Goal: Obtain resource: Download file/media

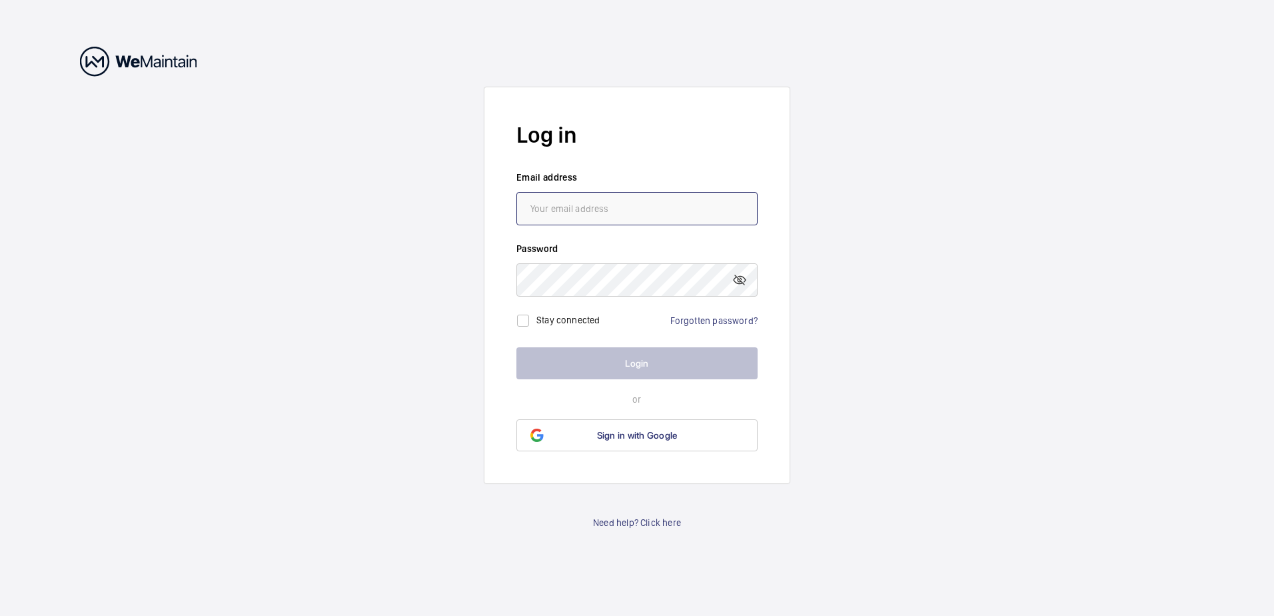
type input "[PERSON_NAME][EMAIL_ADDRESS][PERSON_NAME][DOMAIN_NAME]"
click at [591, 359] on button "Login" at bounding box center [636, 363] width 241 height 32
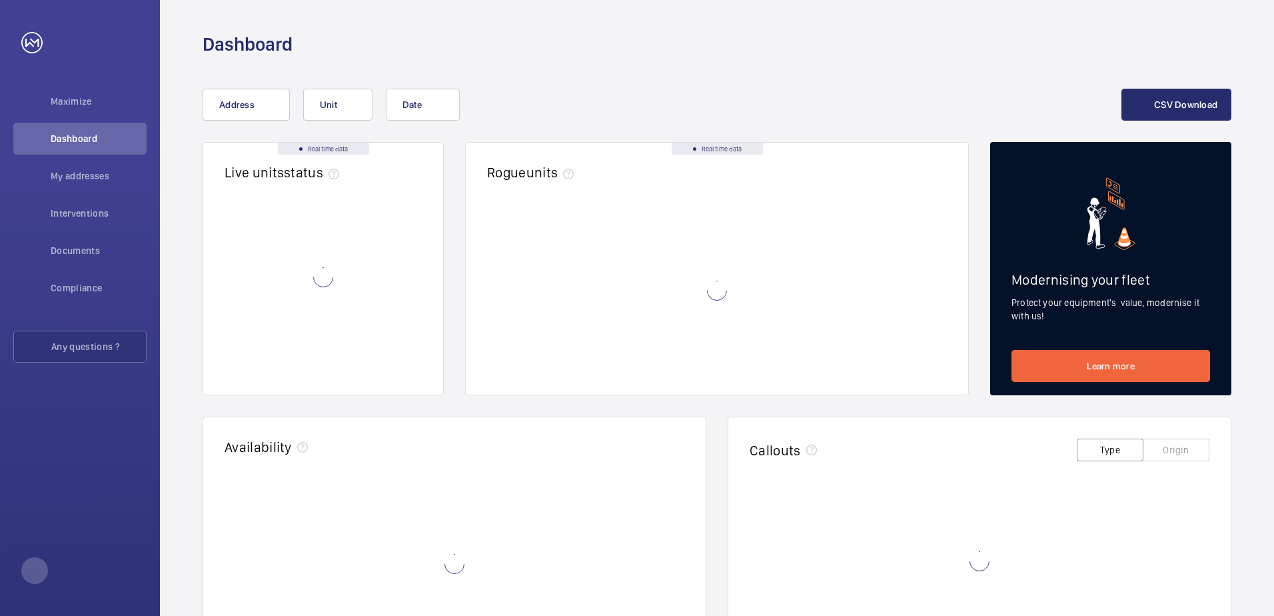
click at [584, 354] on body "Your request has been sent. We will contact you soon. Maximize Discover Dashboa…" at bounding box center [637, 308] width 1274 height 616
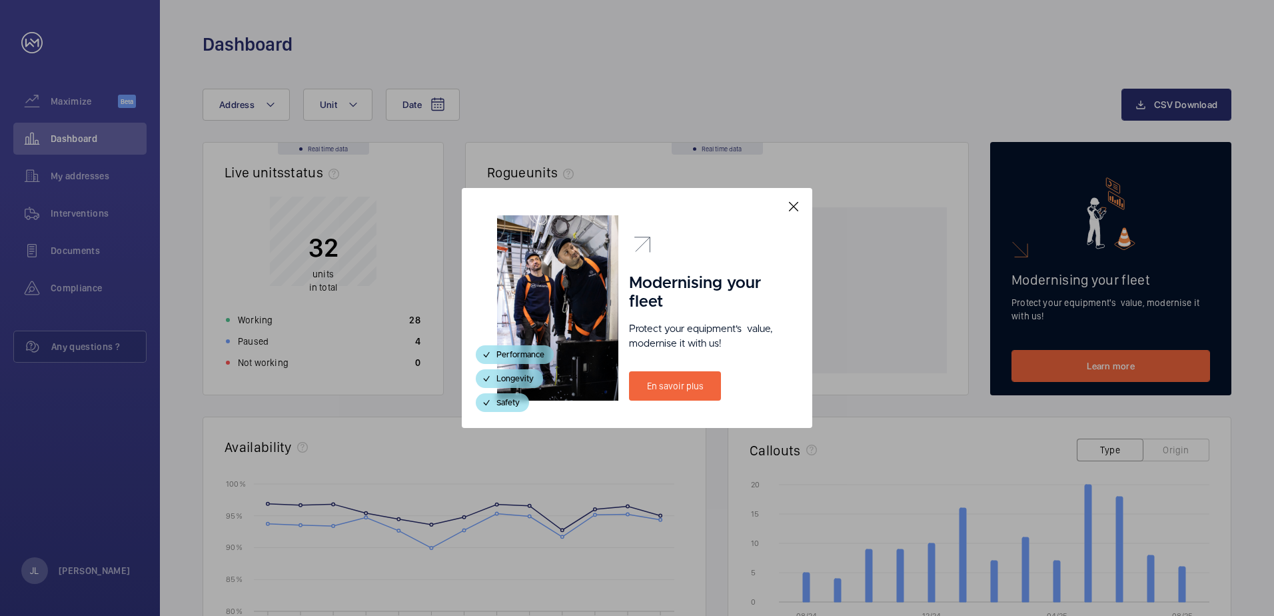
click at [789, 204] on mat-icon at bounding box center [794, 207] width 16 height 16
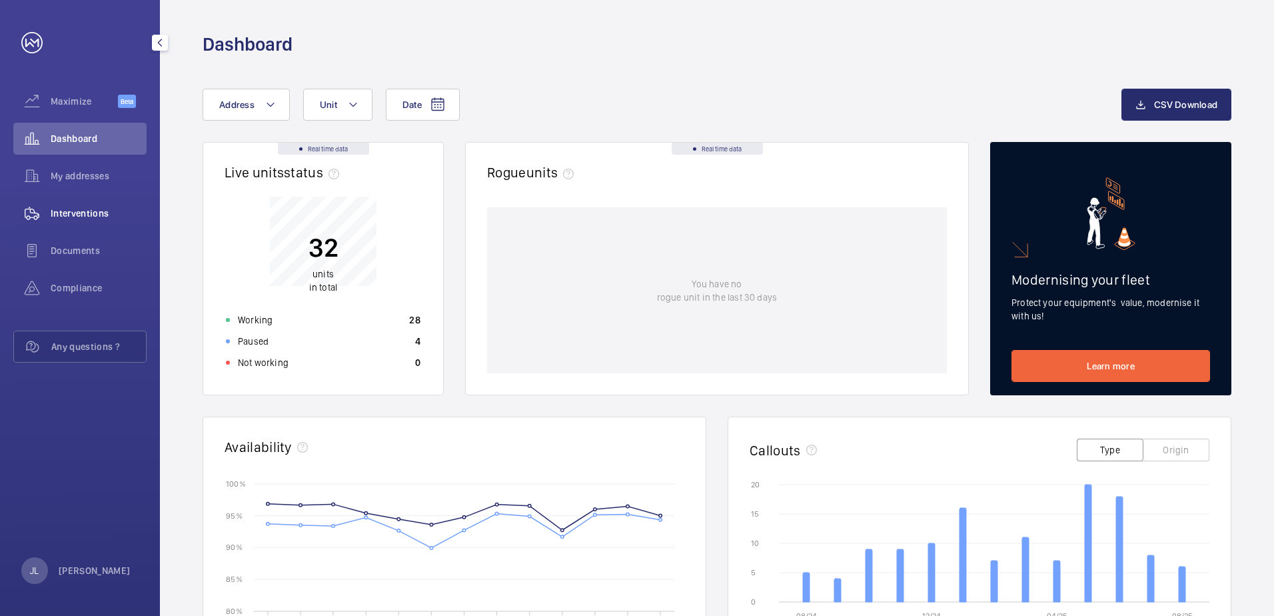
click at [102, 205] on div "Interventions" at bounding box center [79, 213] width 133 height 32
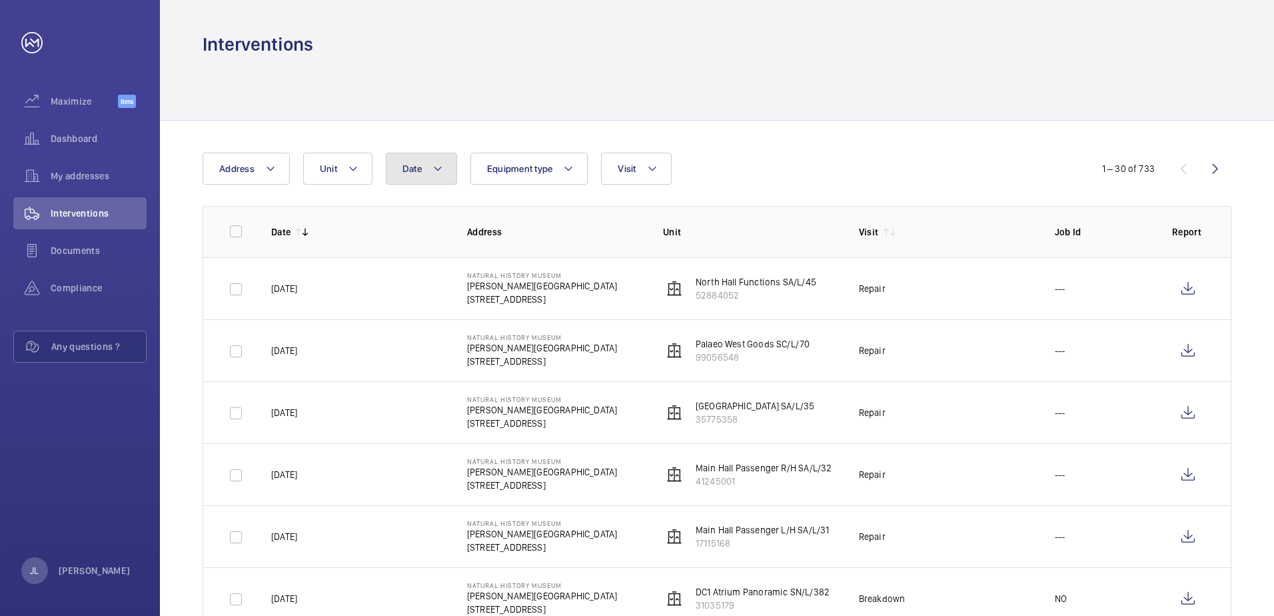
click at [395, 167] on button "Date" at bounding box center [421, 169] width 71 height 32
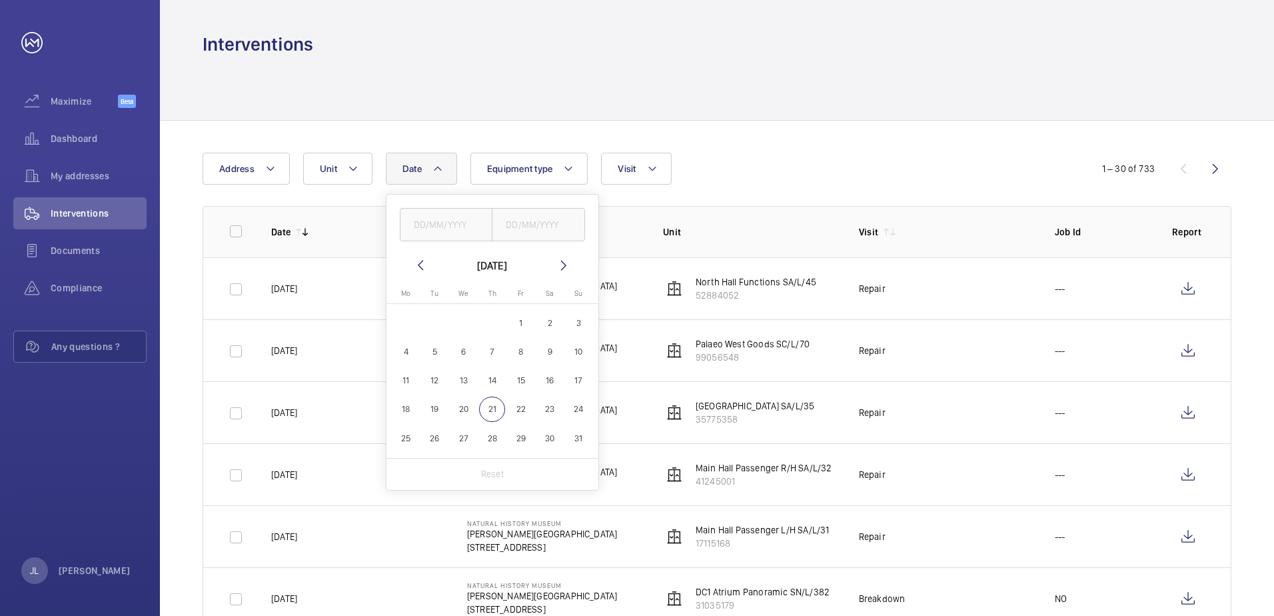
click at [415, 259] on mat-icon at bounding box center [421, 265] width 16 height 16
click at [435, 325] on span "1" at bounding box center [435, 323] width 26 height 26
type input "[DATE]"
click at [489, 432] on span "31" at bounding box center [492, 438] width 26 height 26
type input "[DATE]"
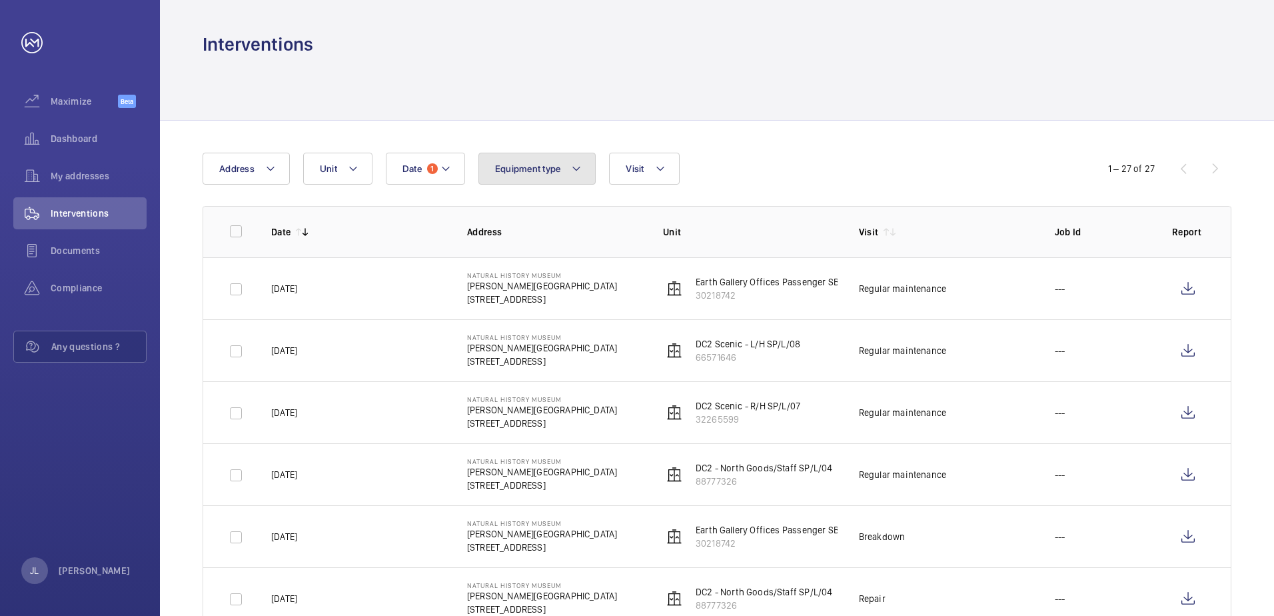
click at [551, 178] on button "Equipment type" at bounding box center [538, 169] width 118 height 32
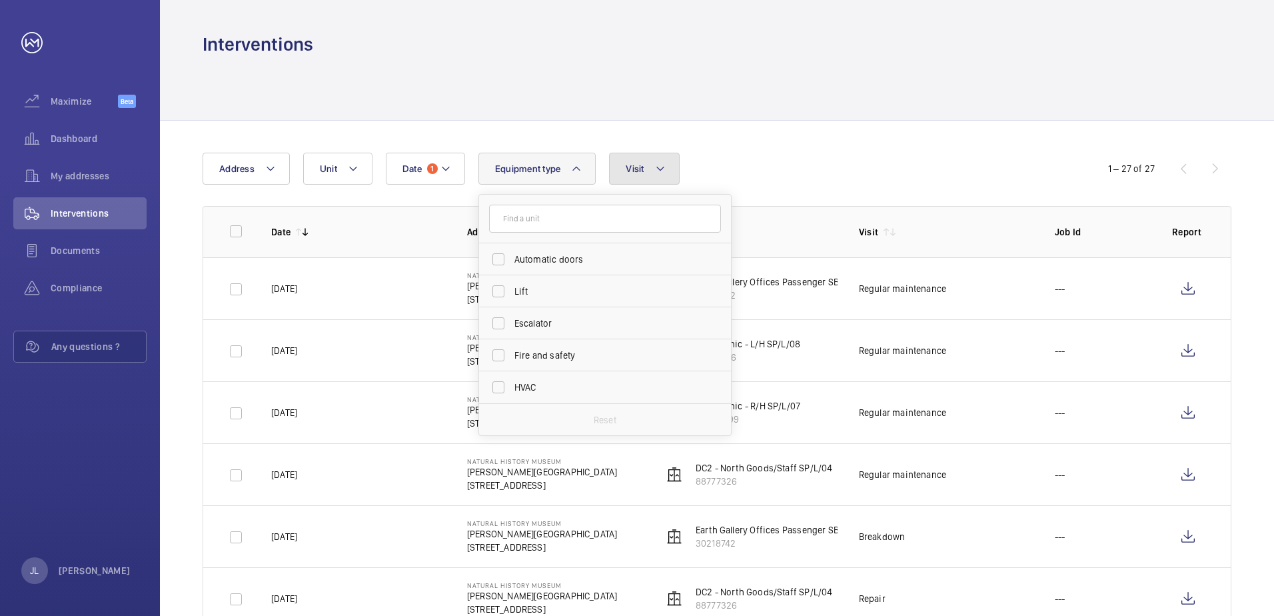
click at [640, 179] on button "Visit" at bounding box center [644, 169] width 70 height 32
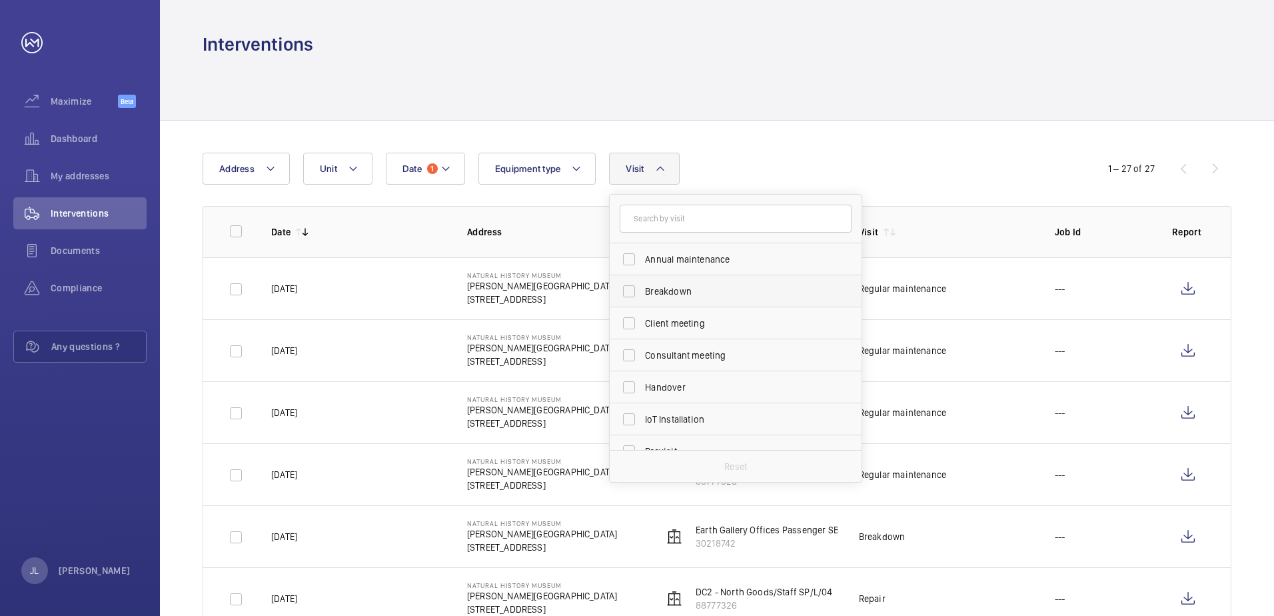
click at [712, 285] on span "Breakdown" at bounding box center [736, 291] width 183 height 13
click at [642, 285] on input "Breakdown" at bounding box center [629, 291] width 27 height 27
checkbox input "true"
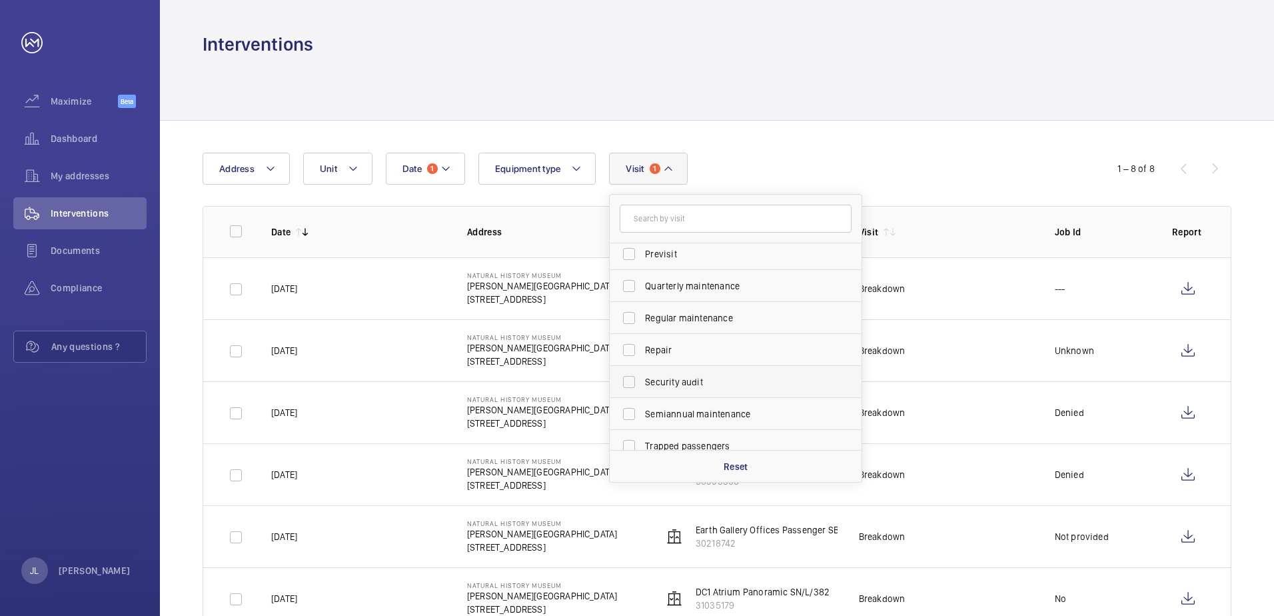
scroll to position [209, 0]
click at [775, 425] on label "Trapped passengers" at bounding box center [726, 434] width 232 height 32
click at [642, 425] on input "Trapped passengers" at bounding box center [629, 434] width 27 height 27
checkbox input "true"
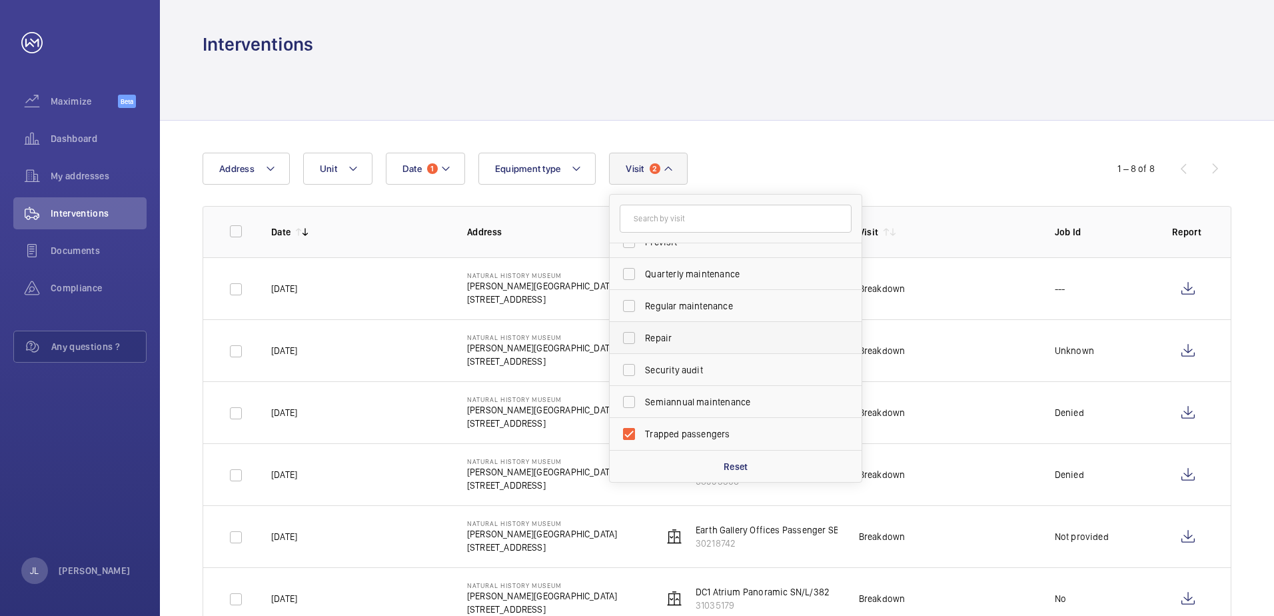
click at [733, 345] on label "Repair" at bounding box center [726, 338] width 232 height 32
click at [642, 345] on input "Repair" at bounding box center [629, 338] width 27 height 27
checkbox input "true"
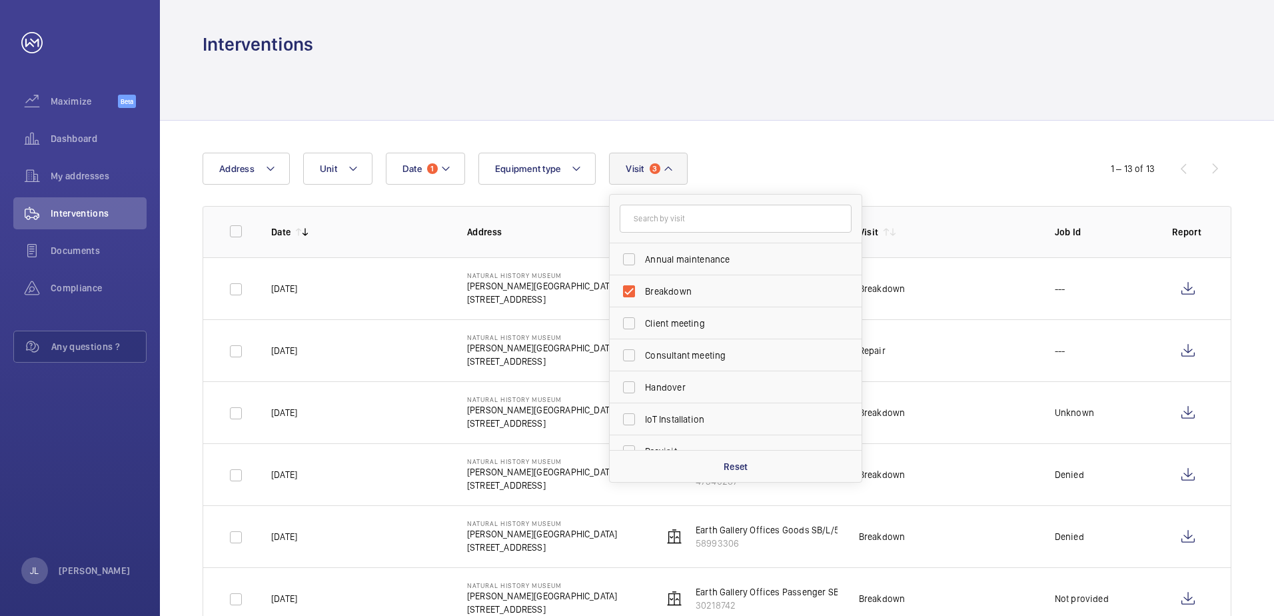
click at [912, 141] on div "Date 1 Address Unit Equipment type Visit 3 Annual maintenance Breakdown Client …" at bounding box center [717, 608] width 1114 height 975
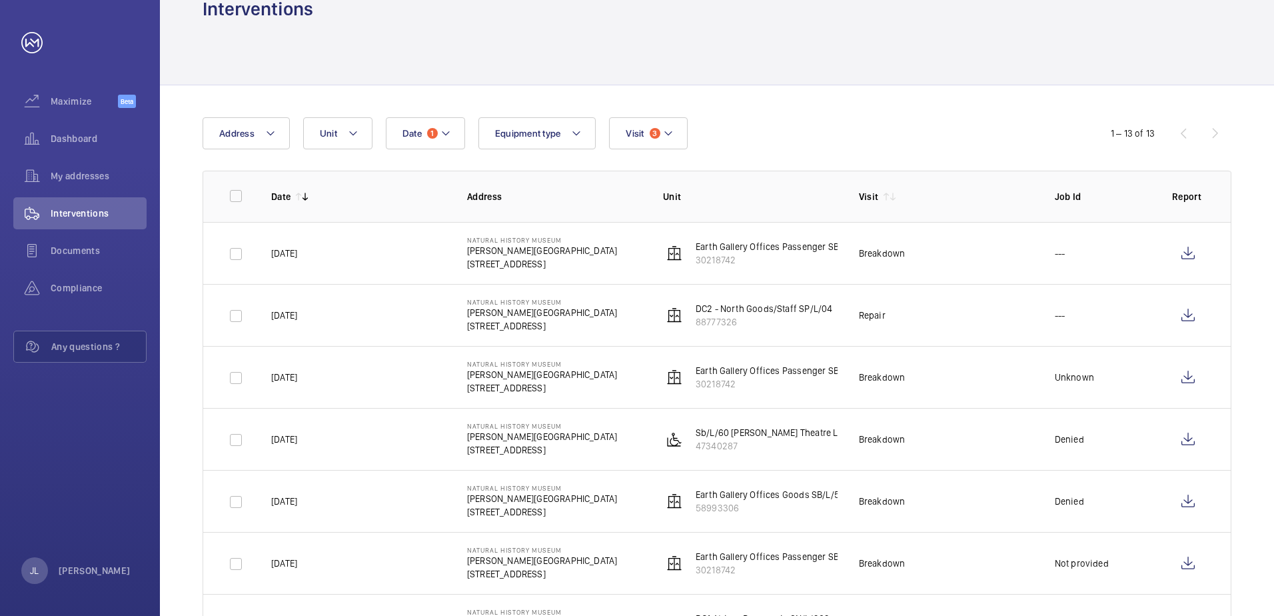
scroll to position [258, 0]
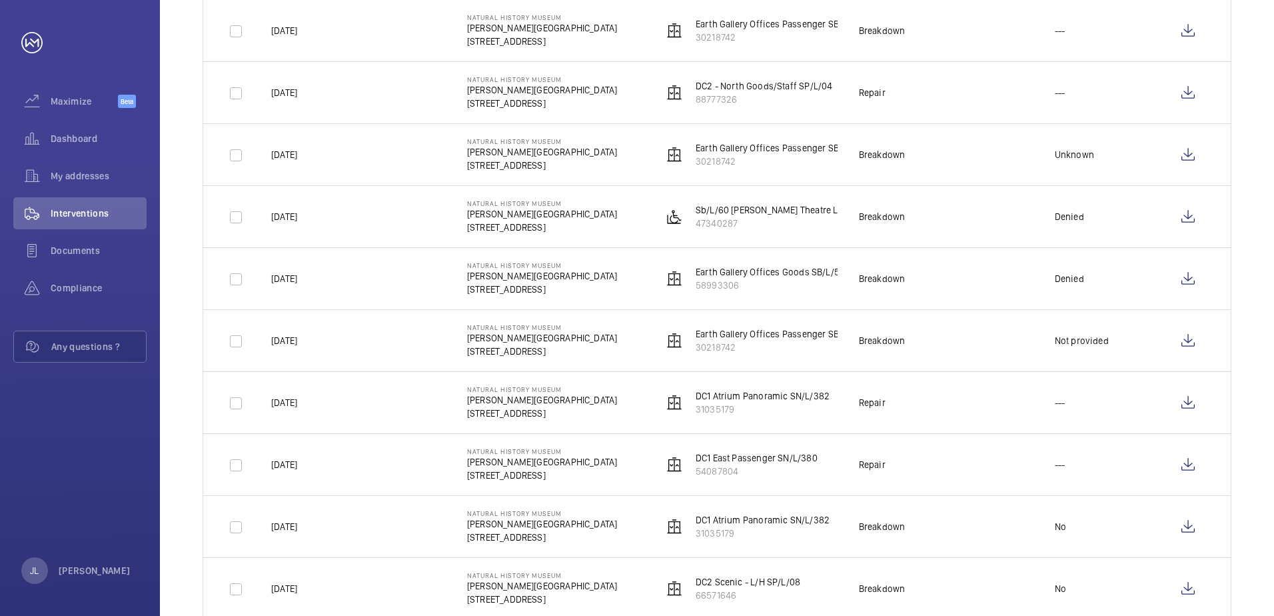
click at [757, 396] on p "DC1 Atrium Panoramic SN/L/382" at bounding box center [763, 395] width 134 height 13
click at [1182, 406] on wm-front-icon-button at bounding box center [1188, 403] width 32 height 32
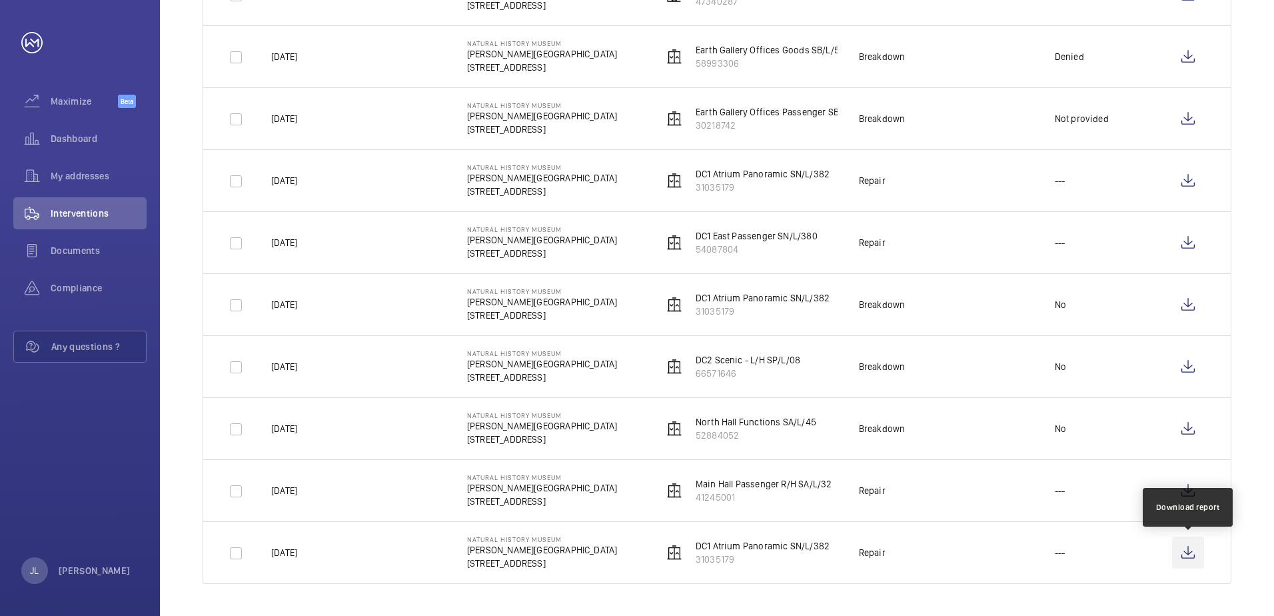
click at [1187, 546] on wm-front-icon-button at bounding box center [1188, 552] width 32 height 32
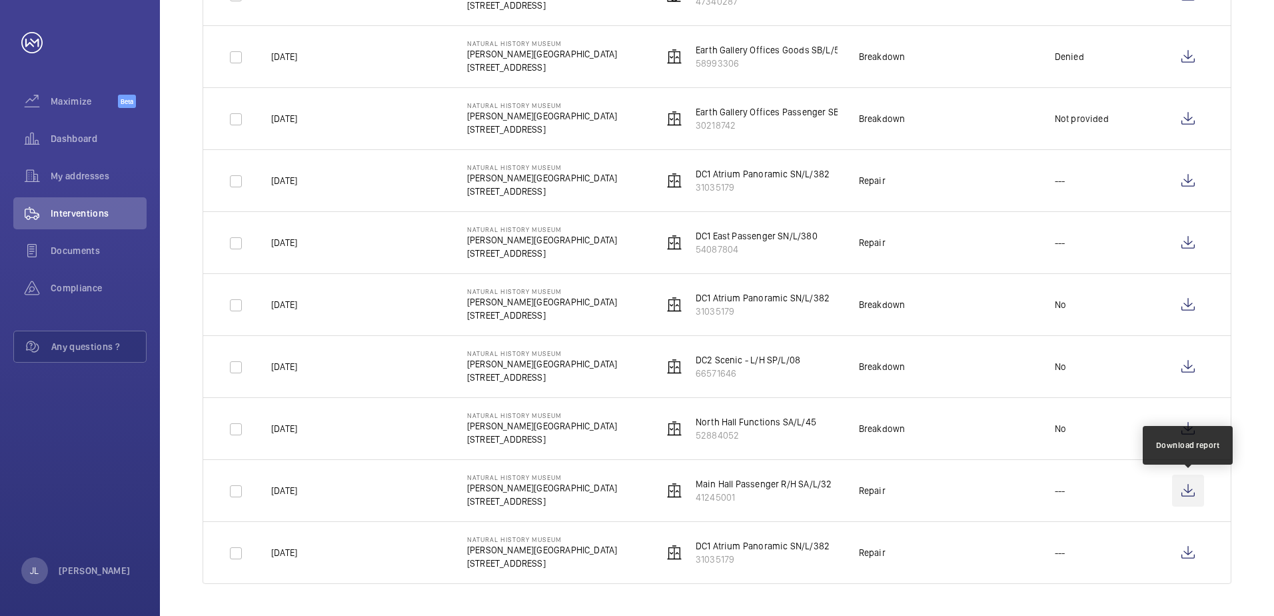
click at [1173, 489] on wm-front-icon-button at bounding box center [1188, 491] width 32 height 32
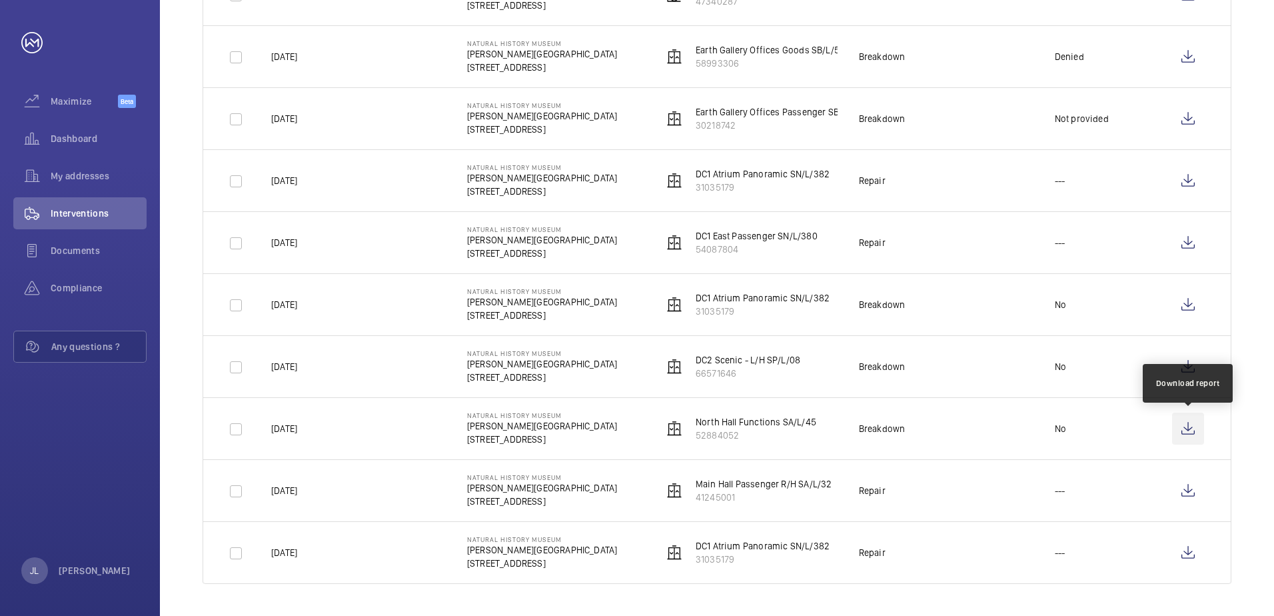
click at [1190, 428] on wm-front-icon-button at bounding box center [1188, 429] width 32 height 32
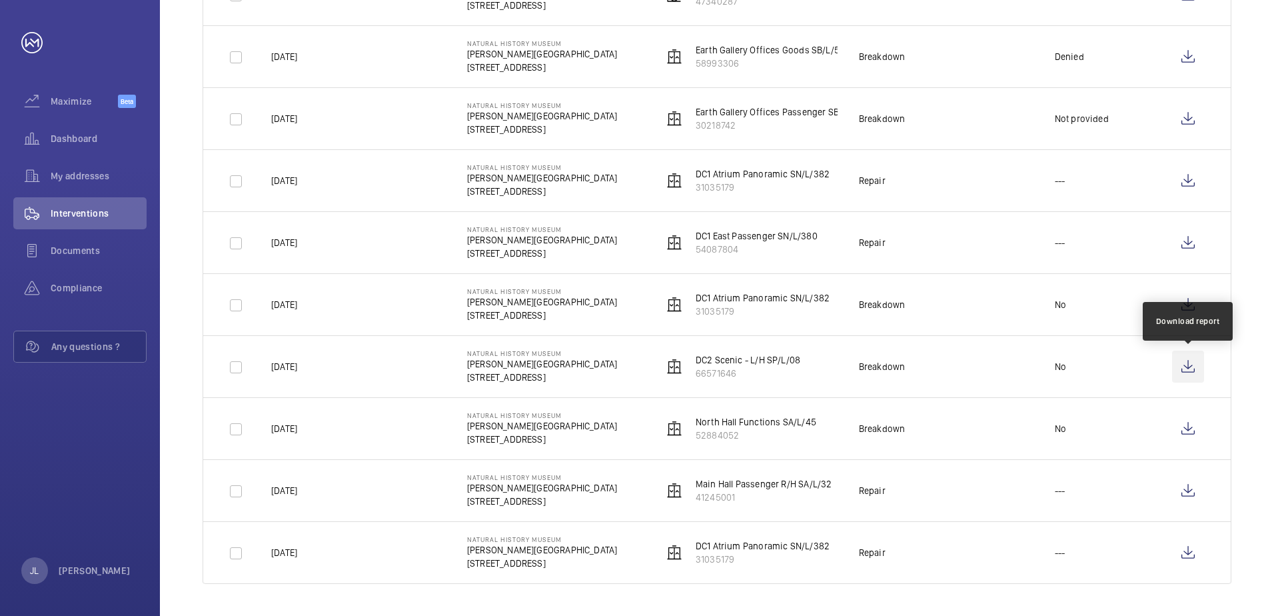
click at [1195, 367] on wm-front-icon-button at bounding box center [1188, 367] width 32 height 32
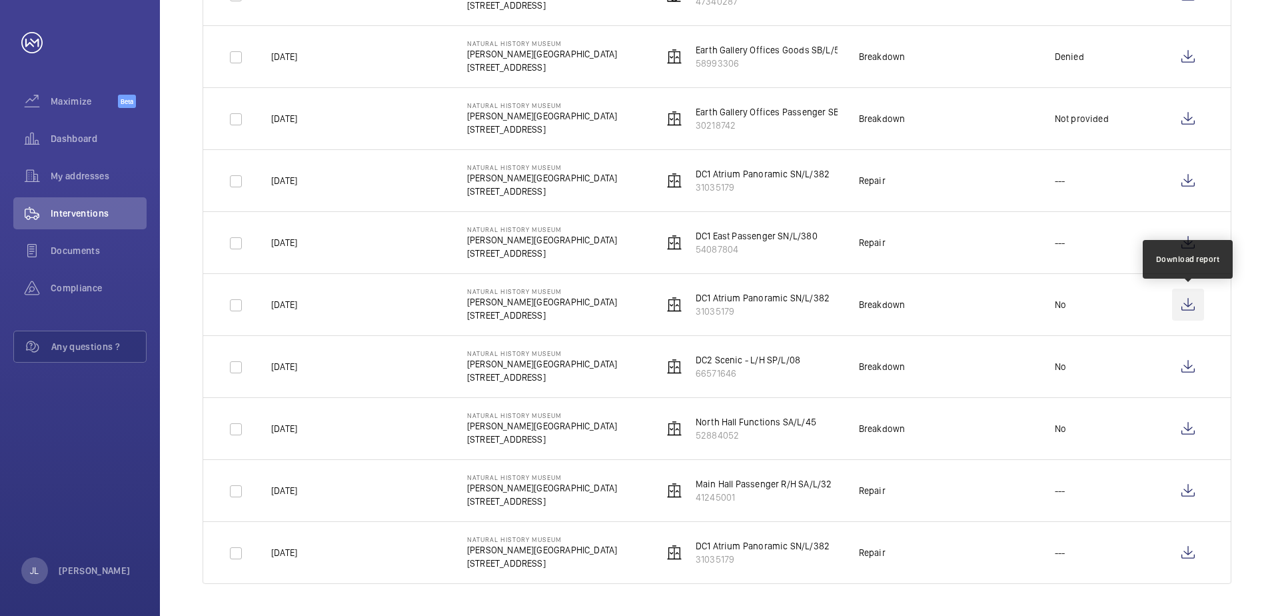
click at [1178, 310] on wm-front-icon-button at bounding box center [1188, 305] width 32 height 32
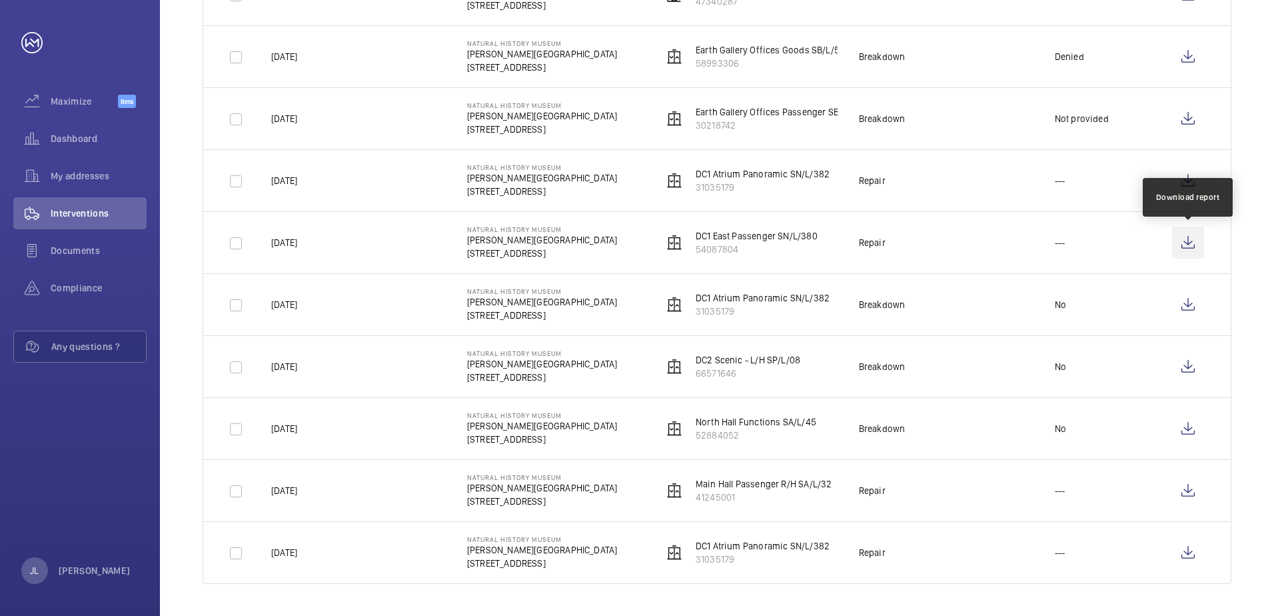
click at [1181, 245] on wm-front-icon-button at bounding box center [1188, 243] width 32 height 32
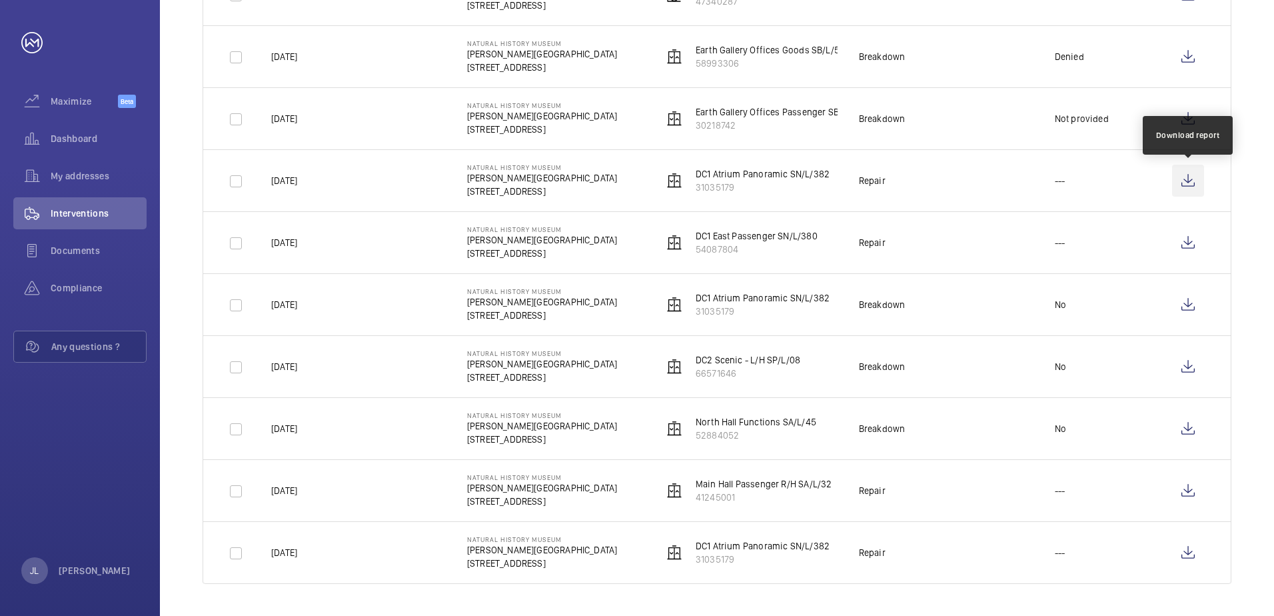
click at [1182, 170] on wm-front-icon-button at bounding box center [1188, 181] width 32 height 32
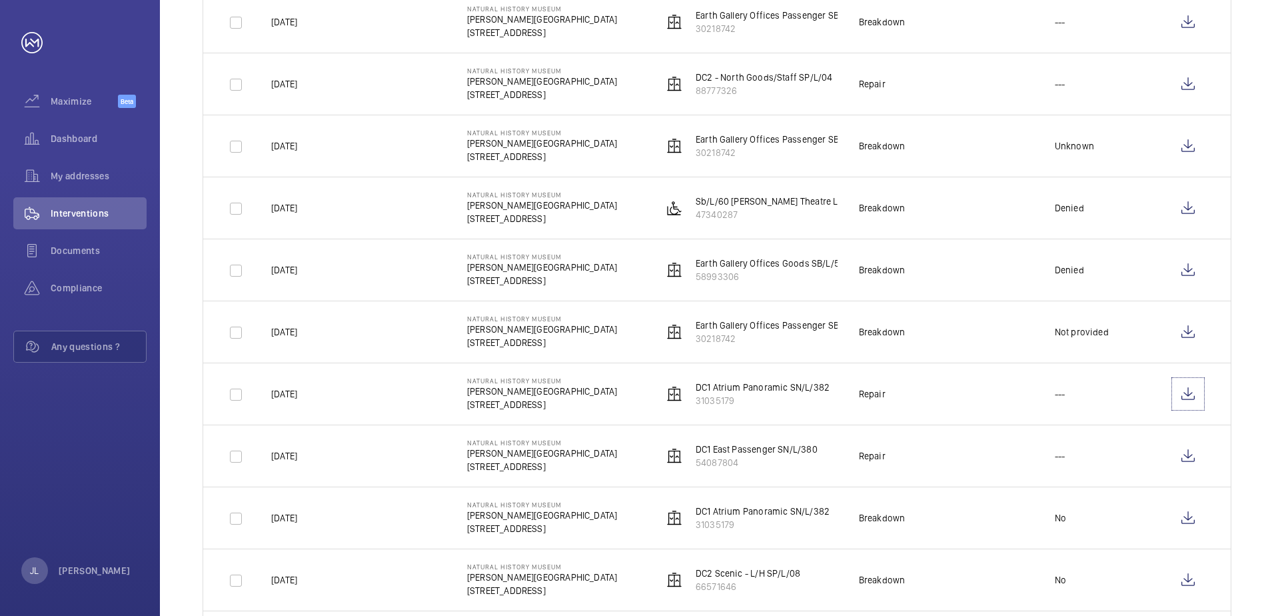
scroll to position [258, 0]
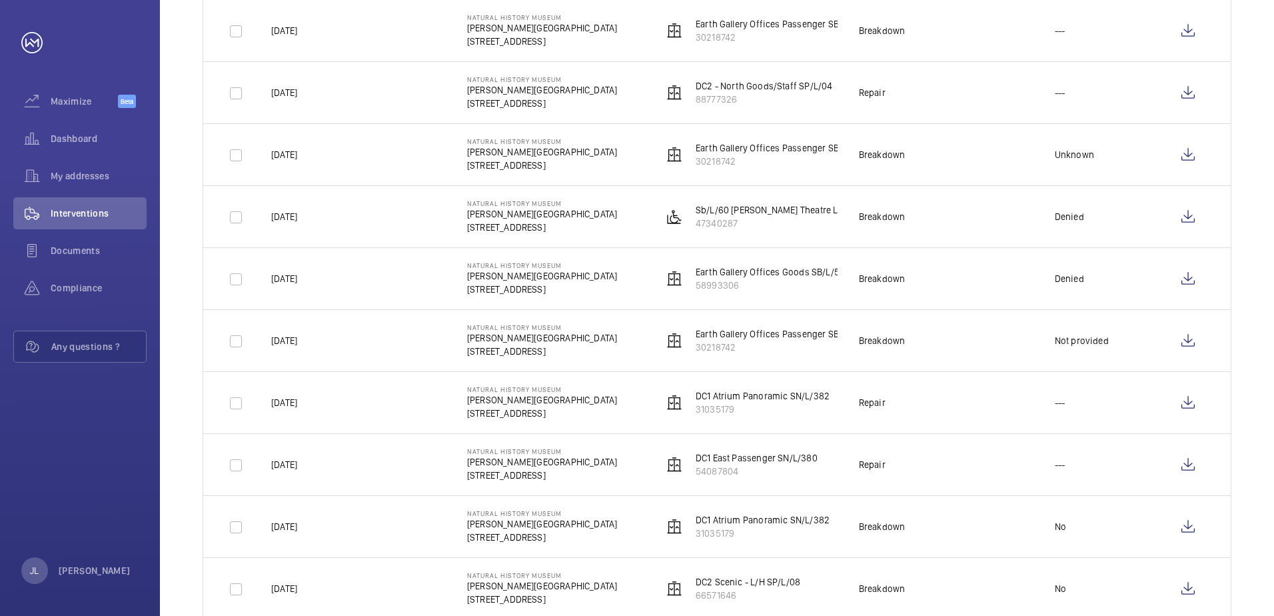
click at [1166, 321] on td at bounding box center [1191, 340] width 80 height 62
click at [1197, 355] on wm-front-icon-button at bounding box center [1188, 341] width 32 height 32
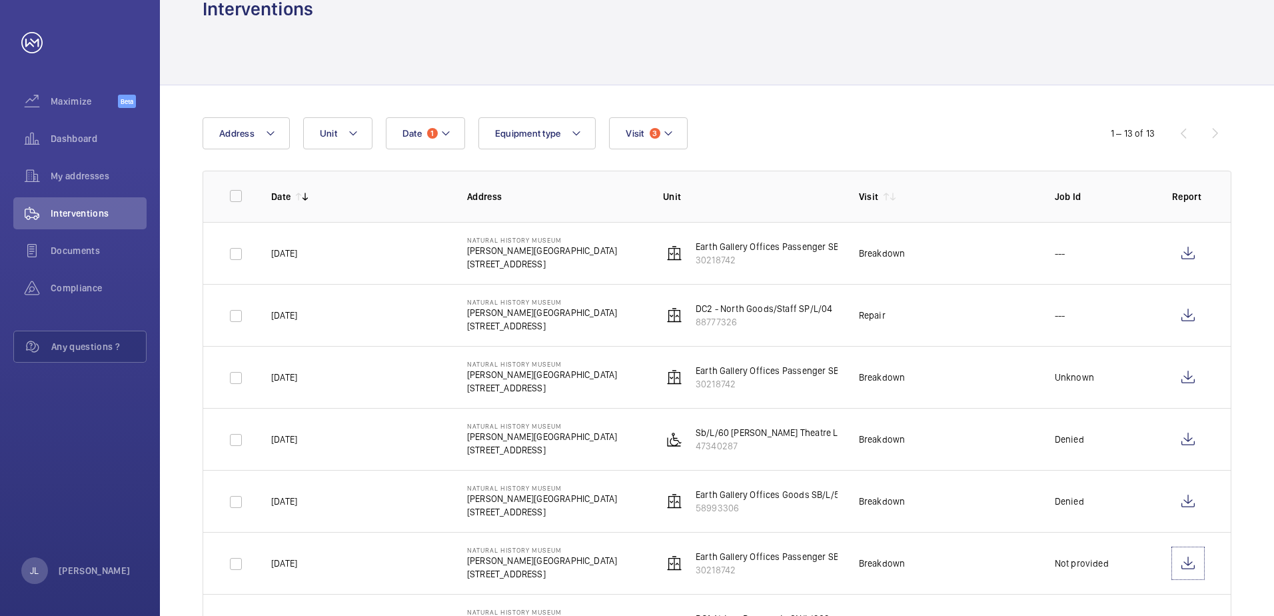
scroll to position [0, 0]
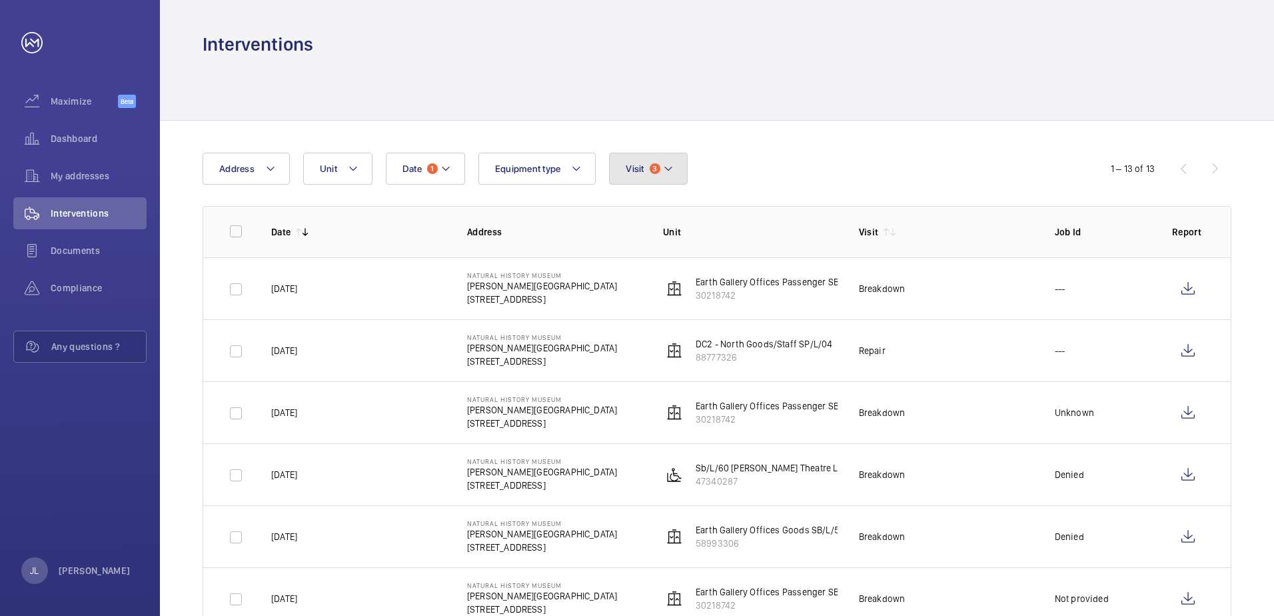
click at [629, 163] on span "Visit" at bounding box center [635, 168] width 18 height 11
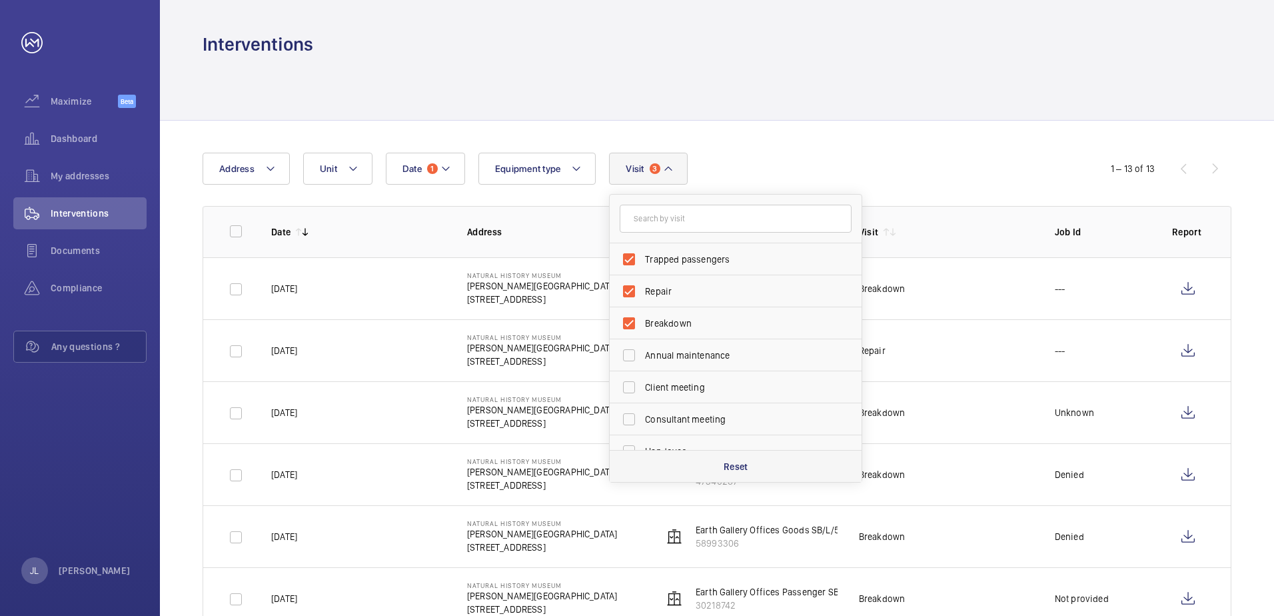
click at [742, 470] on p "Reset" at bounding box center [736, 466] width 25 height 13
checkbox input "false"
click at [934, 181] on div "Date 1 Address Unit Equipment type Visit Trapped passengers Repair Breakdown An…" at bounding box center [637, 169] width 869 height 32
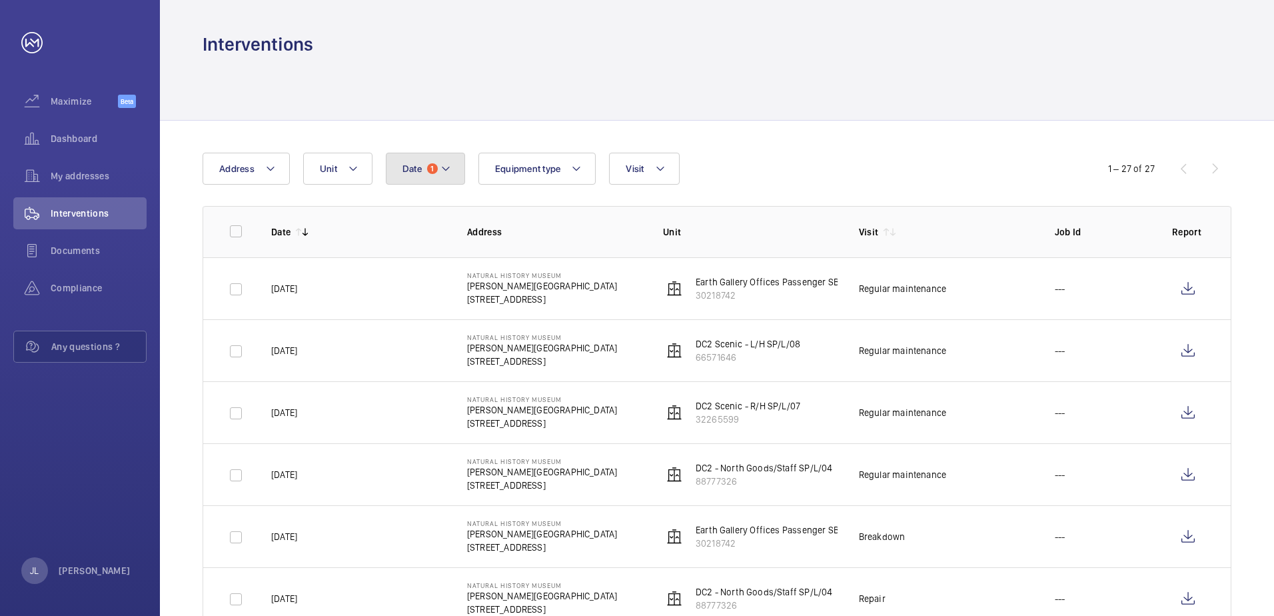
click at [421, 169] on span "Date" at bounding box center [412, 168] width 19 height 11
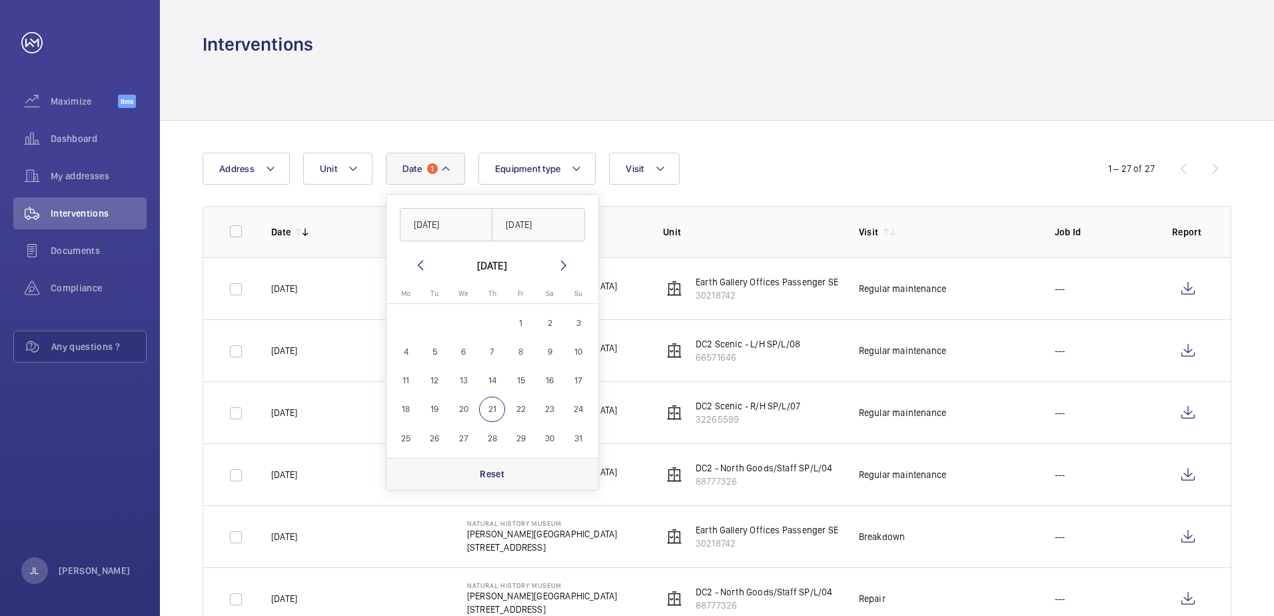
click at [530, 475] on div "Reset" at bounding box center [493, 474] width 212 height 32
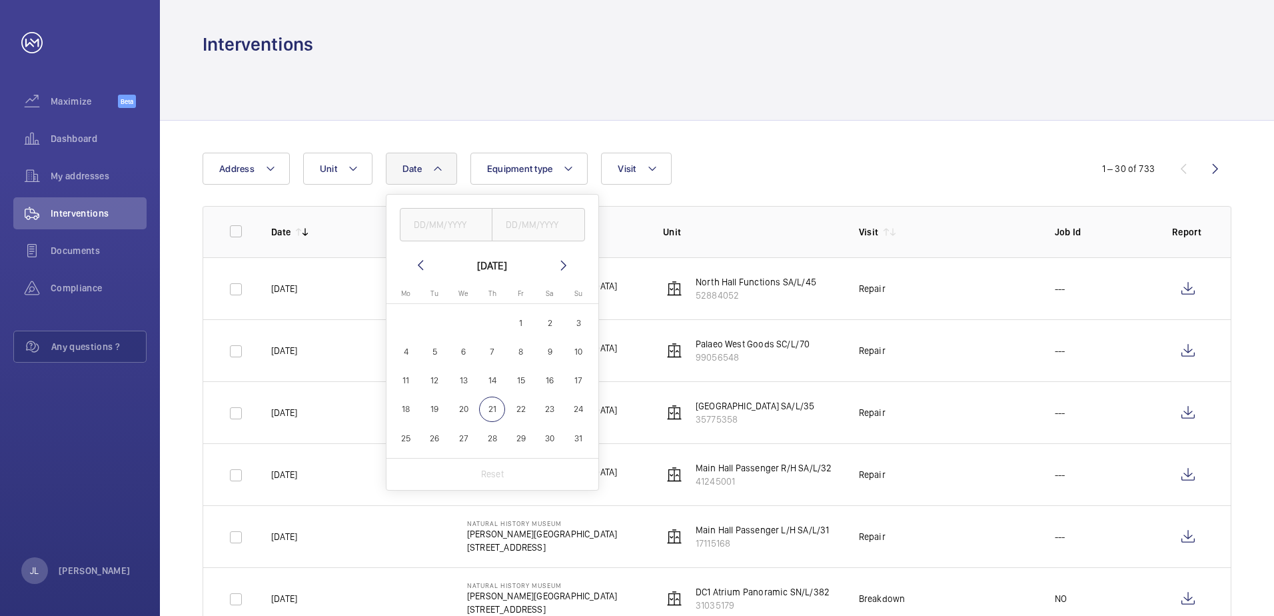
click at [880, 155] on div "Date [DATE] [DATE] Mo [DATE] Tu [DATE] We [DATE] Th [DATE] Fr [DATE] Sa [DATE] …" at bounding box center [637, 169] width 869 height 32
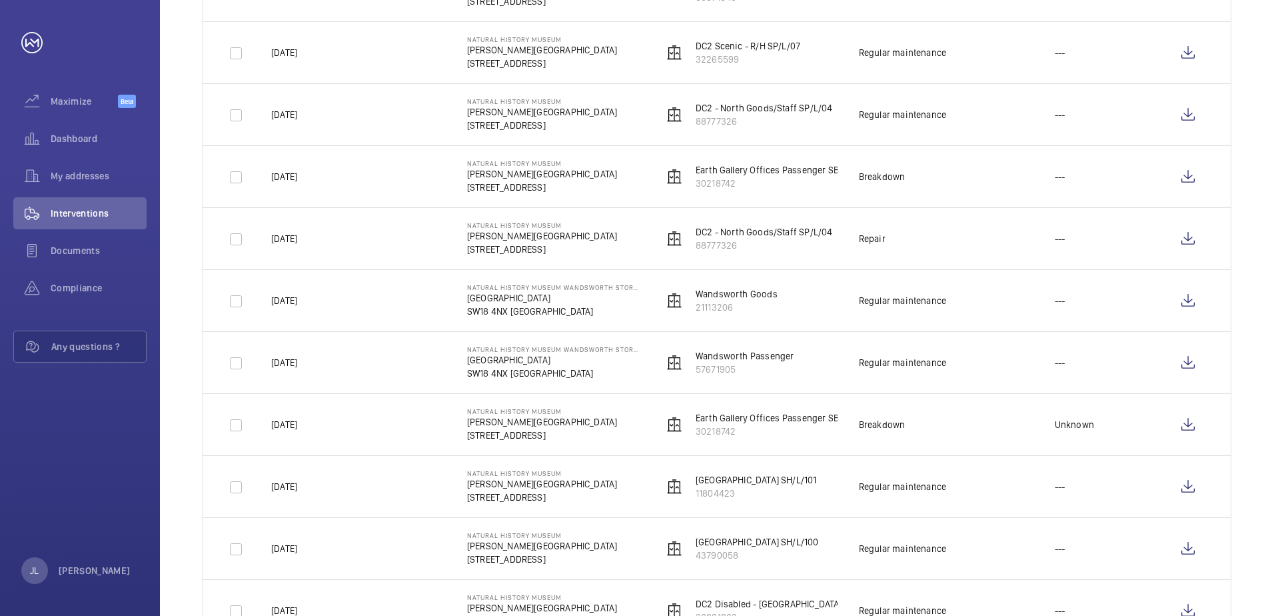
scroll to position [1533, 0]
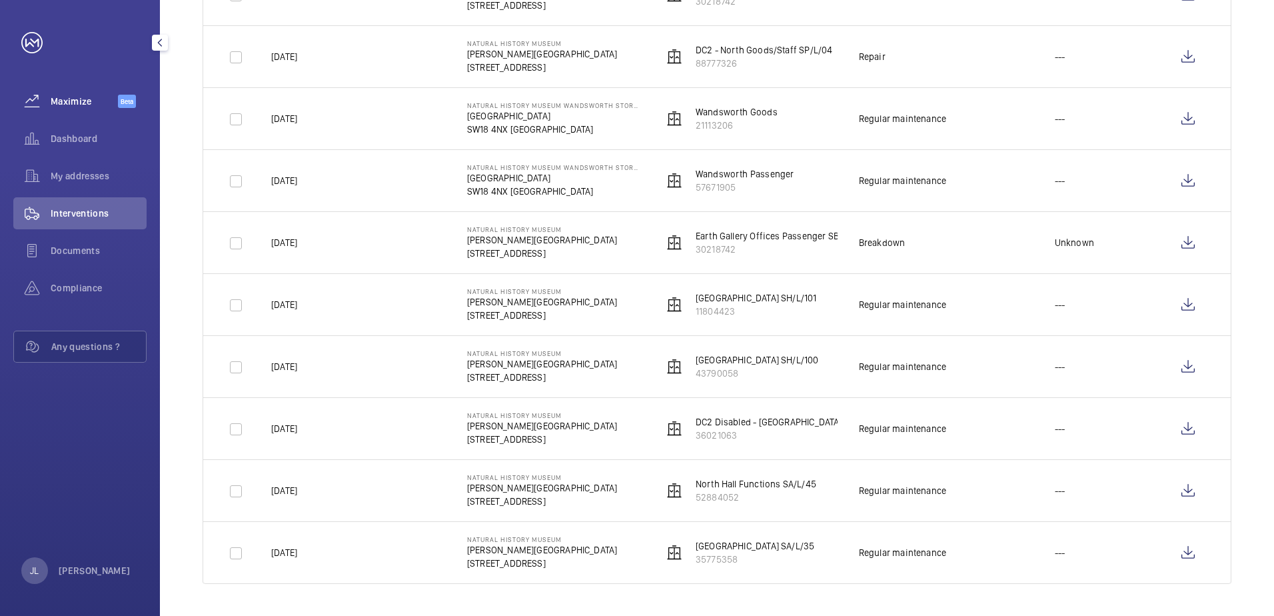
click at [62, 98] on span "Maximize" at bounding box center [84, 101] width 67 height 13
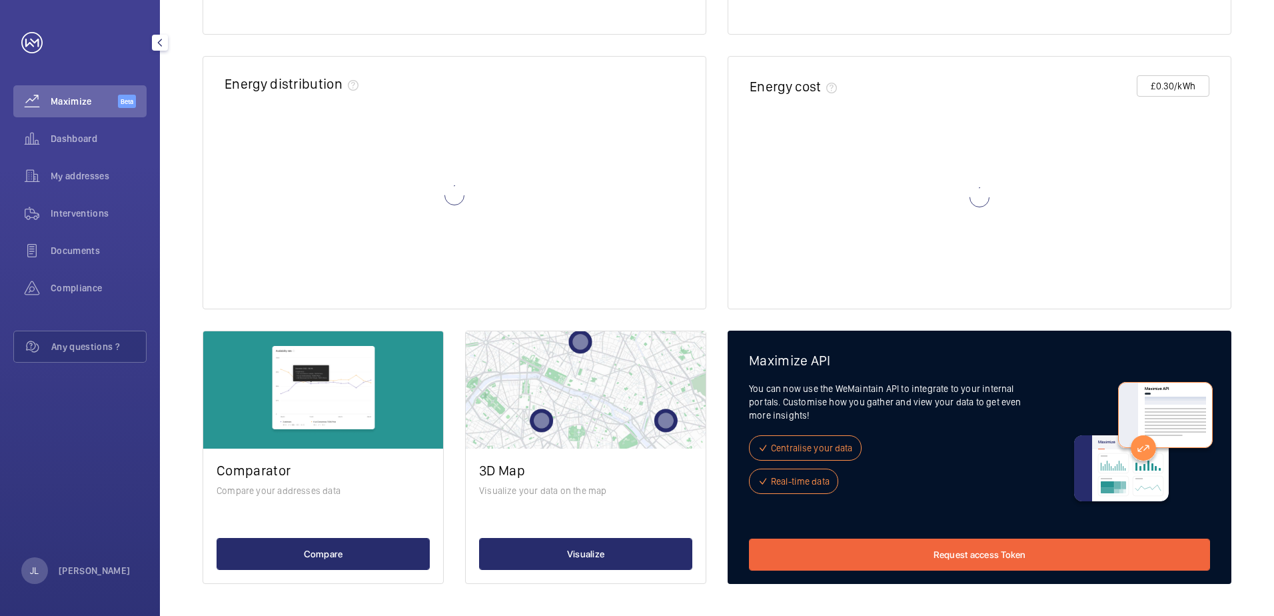
scroll to position [425, 0]
click at [67, 124] on div "Dashboard" at bounding box center [79, 139] width 133 height 32
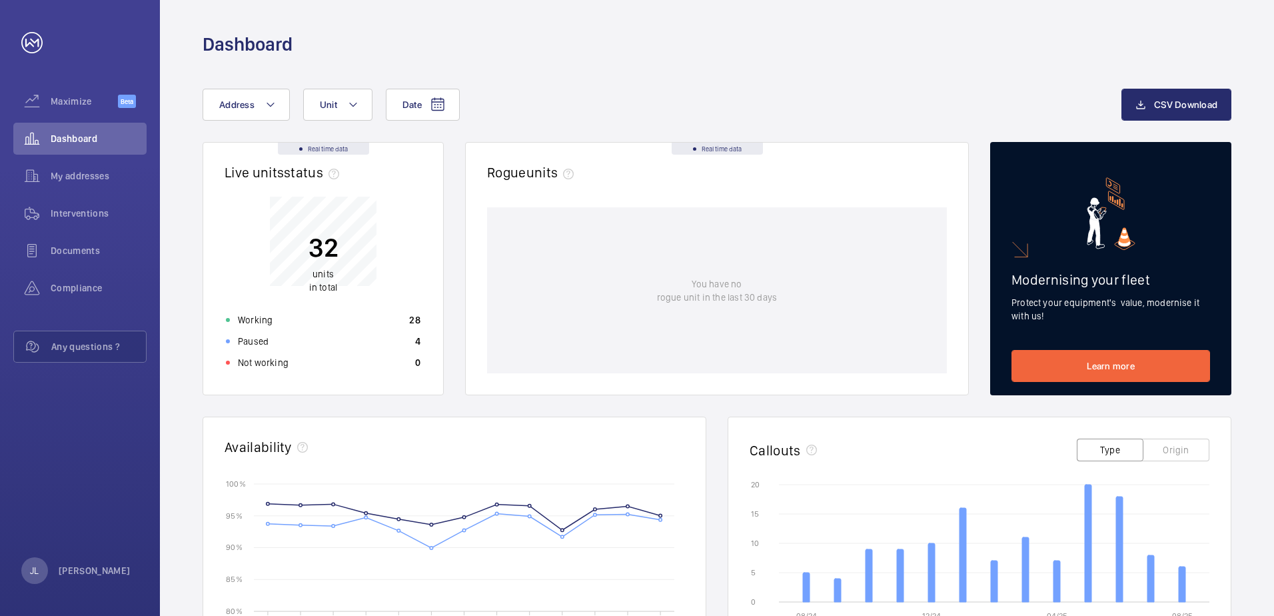
click at [331, 283] on p "units in total" at bounding box center [324, 280] width 30 height 27
click at [270, 361] on p "Not working" at bounding box center [263, 362] width 51 height 13
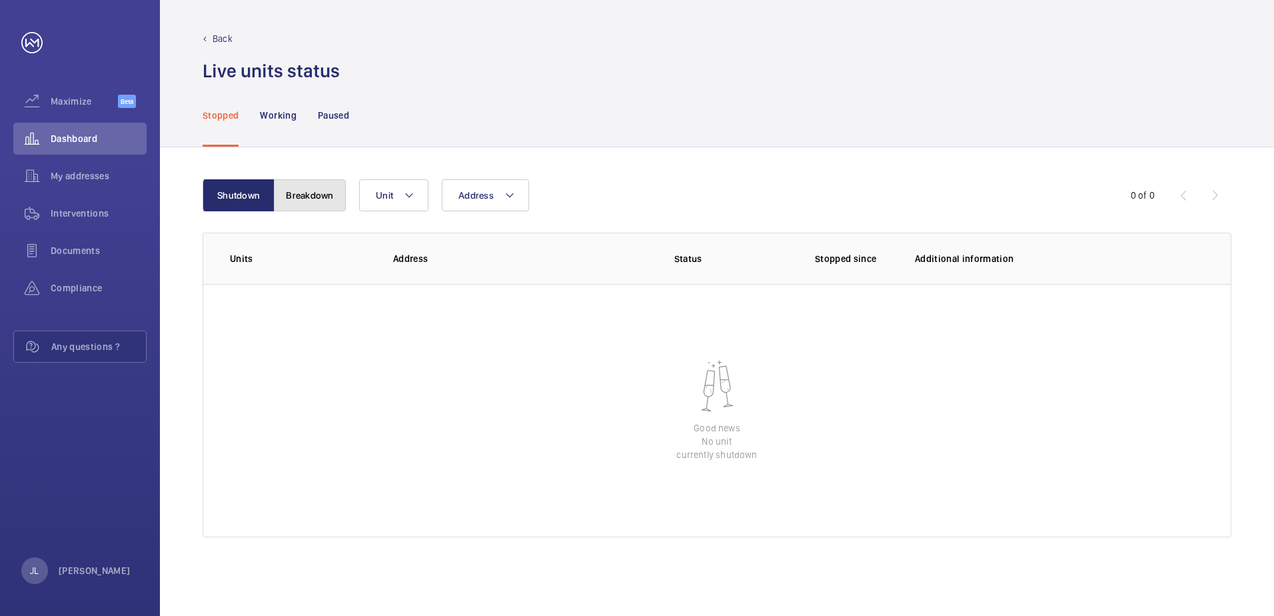
click at [292, 186] on button "Breakdown" at bounding box center [310, 195] width 72 height 32
click at [330, 118] on p "Paused" at bounding box center [333, 115] width 31 height 13
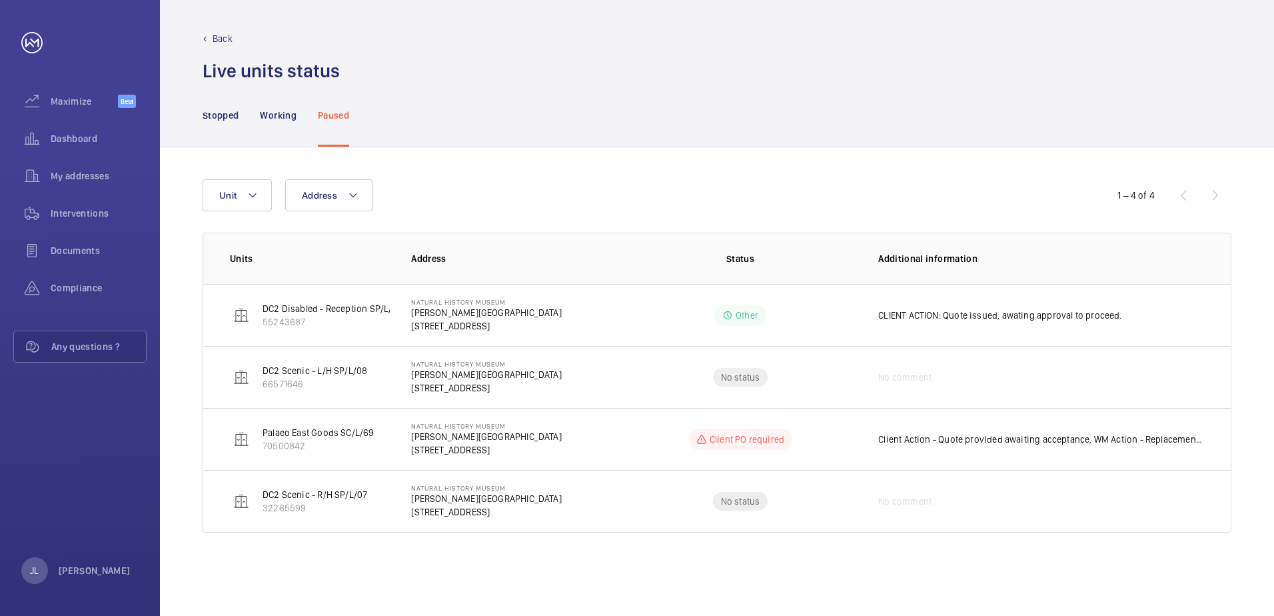
click at [257, 107] on nav "Stopped Working Paused" at bounding box center [276, 114] width 147 height 63
click at [272, 120] on p "Working" at bounding box center [278, 115] width 36 height 13
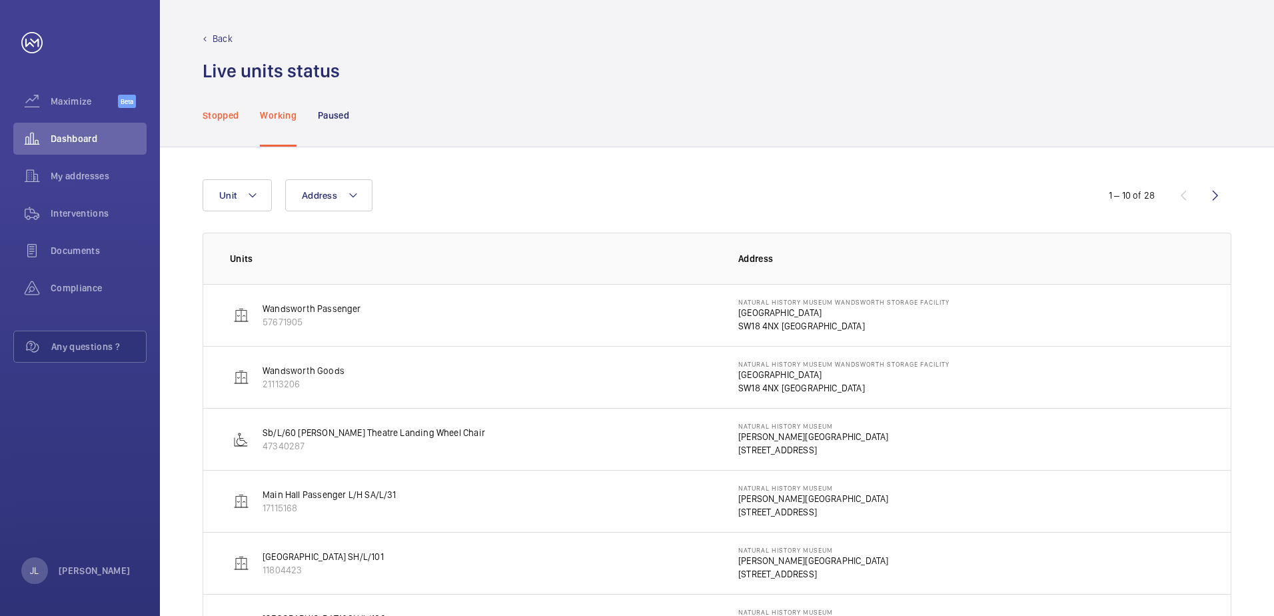
click at [209, 124] on div "Stopped" at bounding box center [221, 114] width 36 height 63
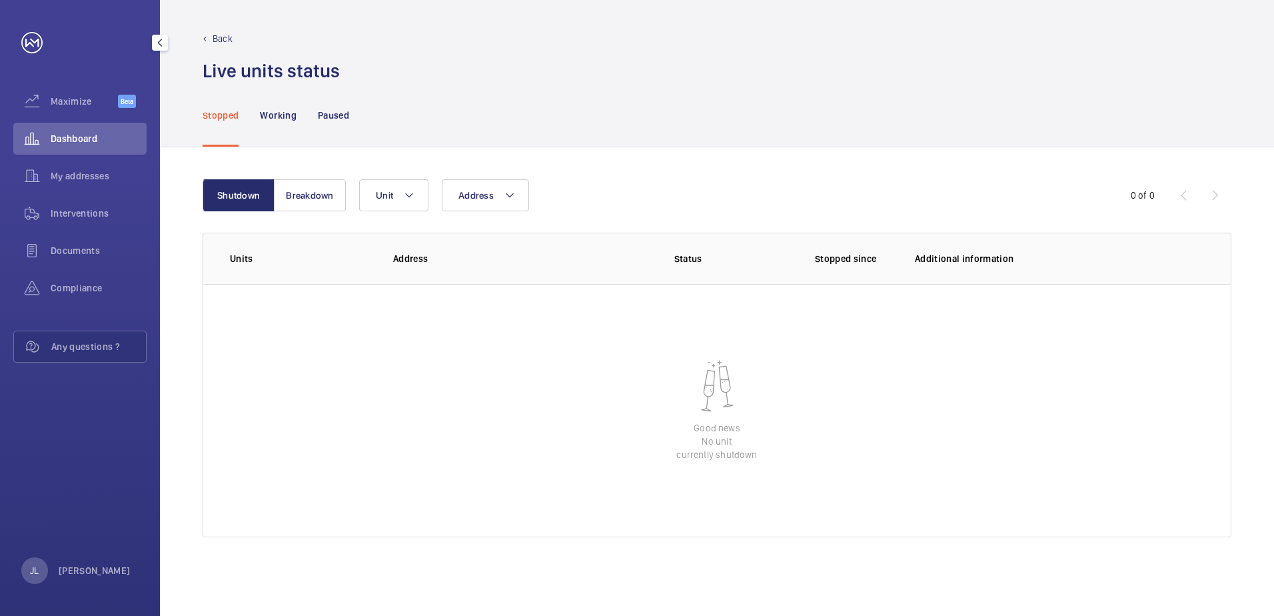
click at [67, 147] on div "Dashboard" at bounding box center [79, 139] width 133 height 32
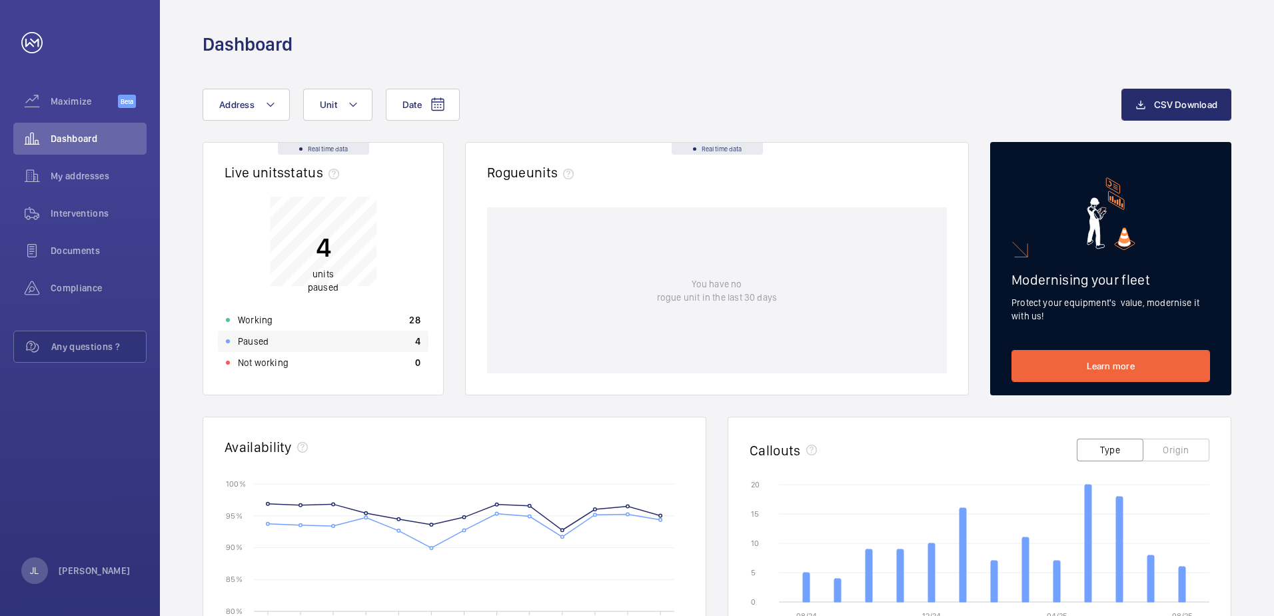
click at [234, 339] on div "Paused" at bounding box center [247, 341] width 43 height 13
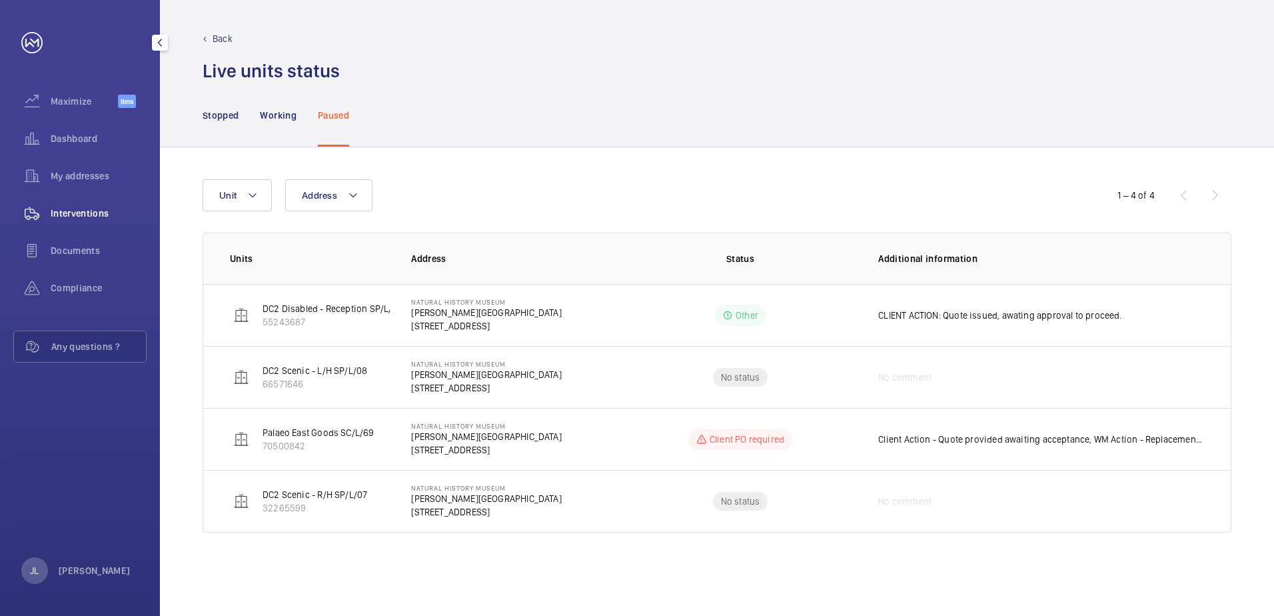
click at [95, 199] on div "Interventions" at bounding box center [79, 213] width 133 height 32
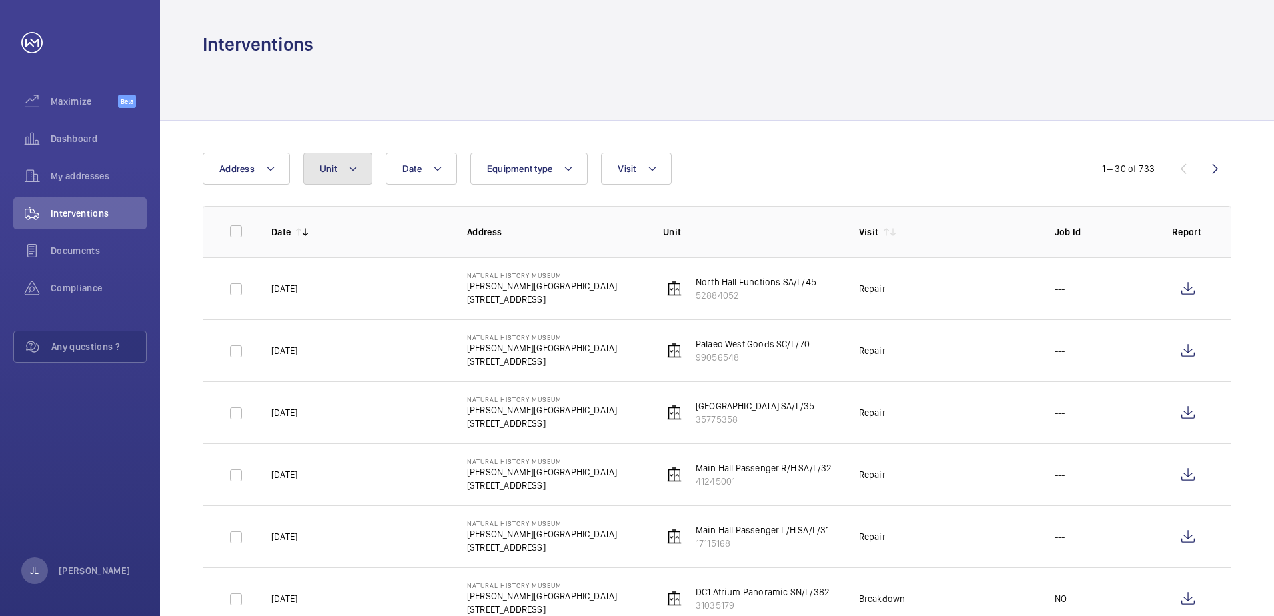
click at [330, 161] on button "Unit" at bounding box center [337, 169] width 69 height 32
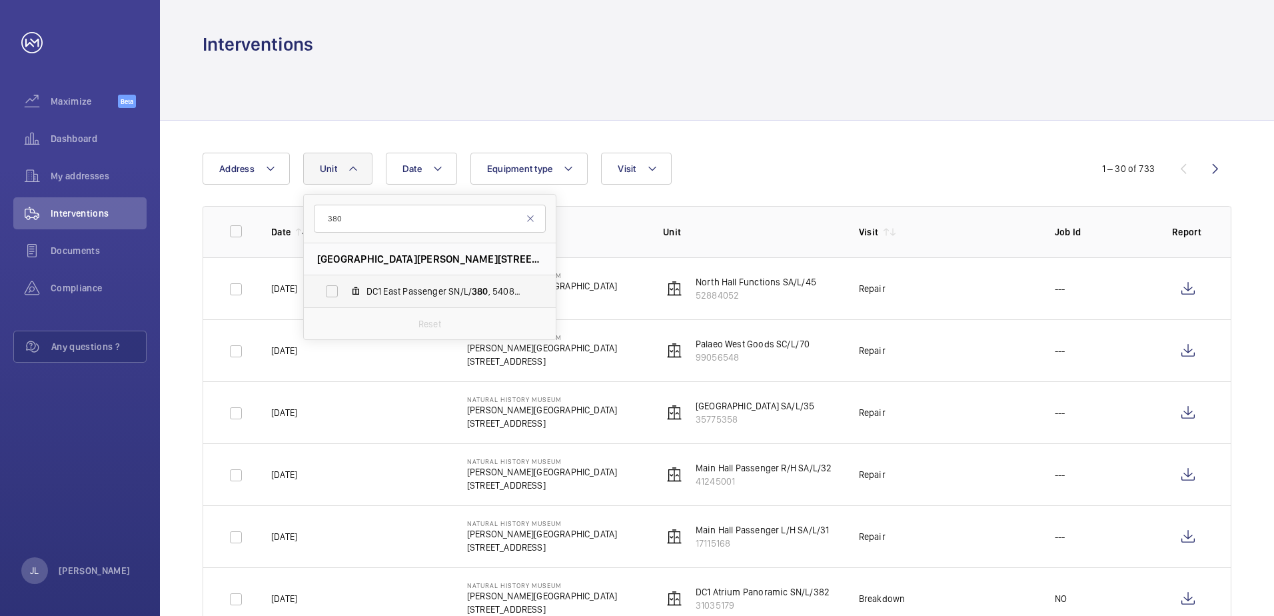
type input "380"
click at [447, 293] on span "DC1 East Passenger SN/L/ 380 , 54087804" at bounding box center [444, 291] width 155 height 13
click at [345, 293] on input "DC1 East Passenger SN/L/ 380 , 54087804" at bounding box center [332, 291] width 27 height 27
checkbox input "true"
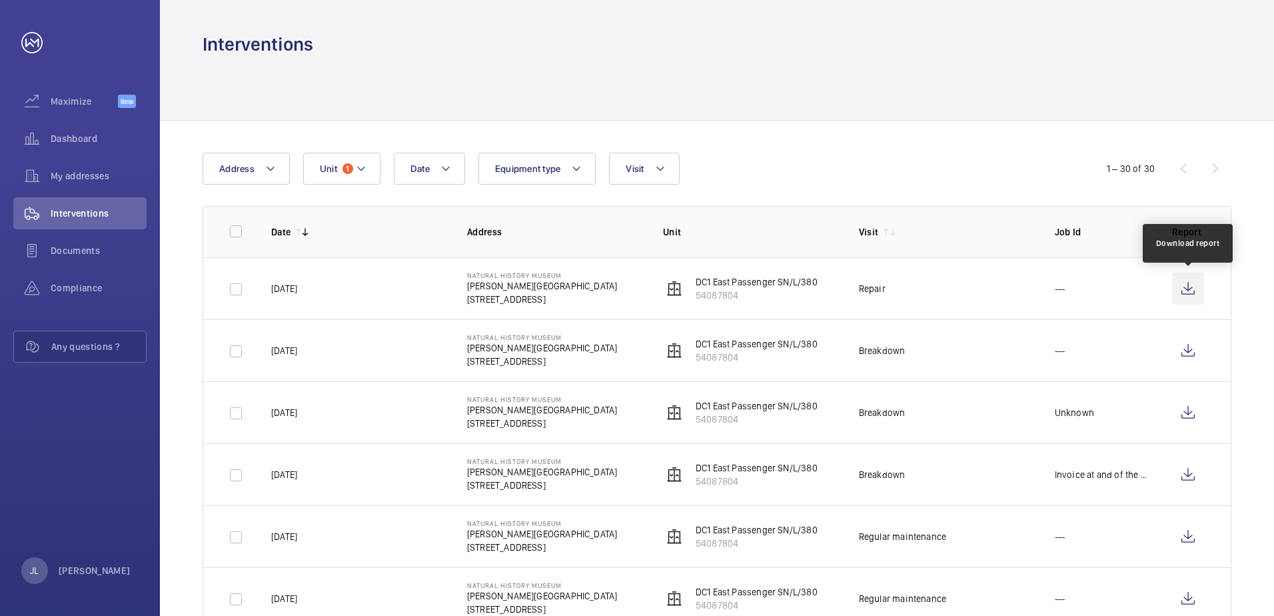
click at [1199, 286] on wm-front-icon-button at bounding box center [1188, 289] width 32 height 32
